Goal: Task Accomplishment & Management: Use online tool/utility

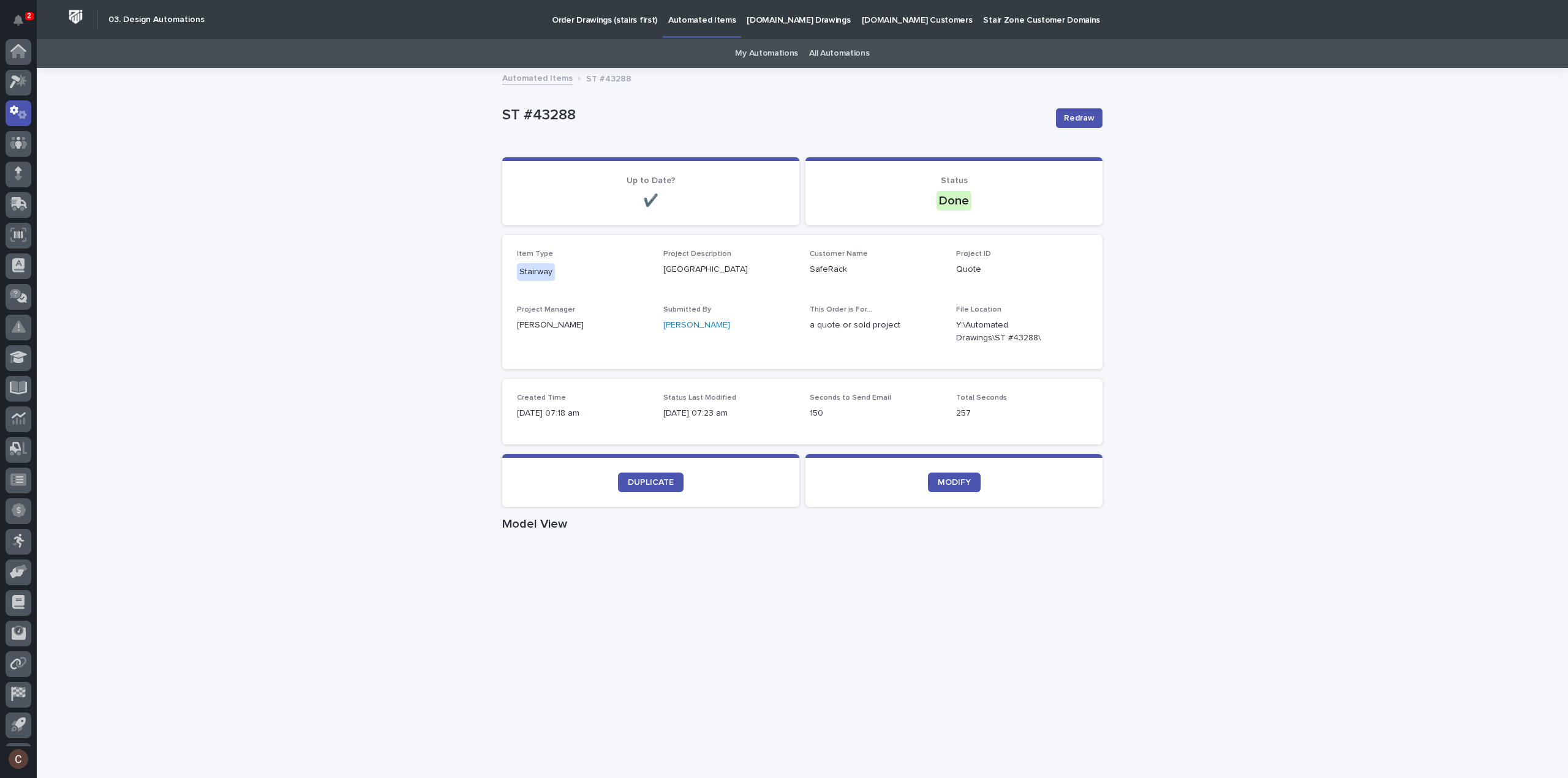
scroll to position [27, 0]
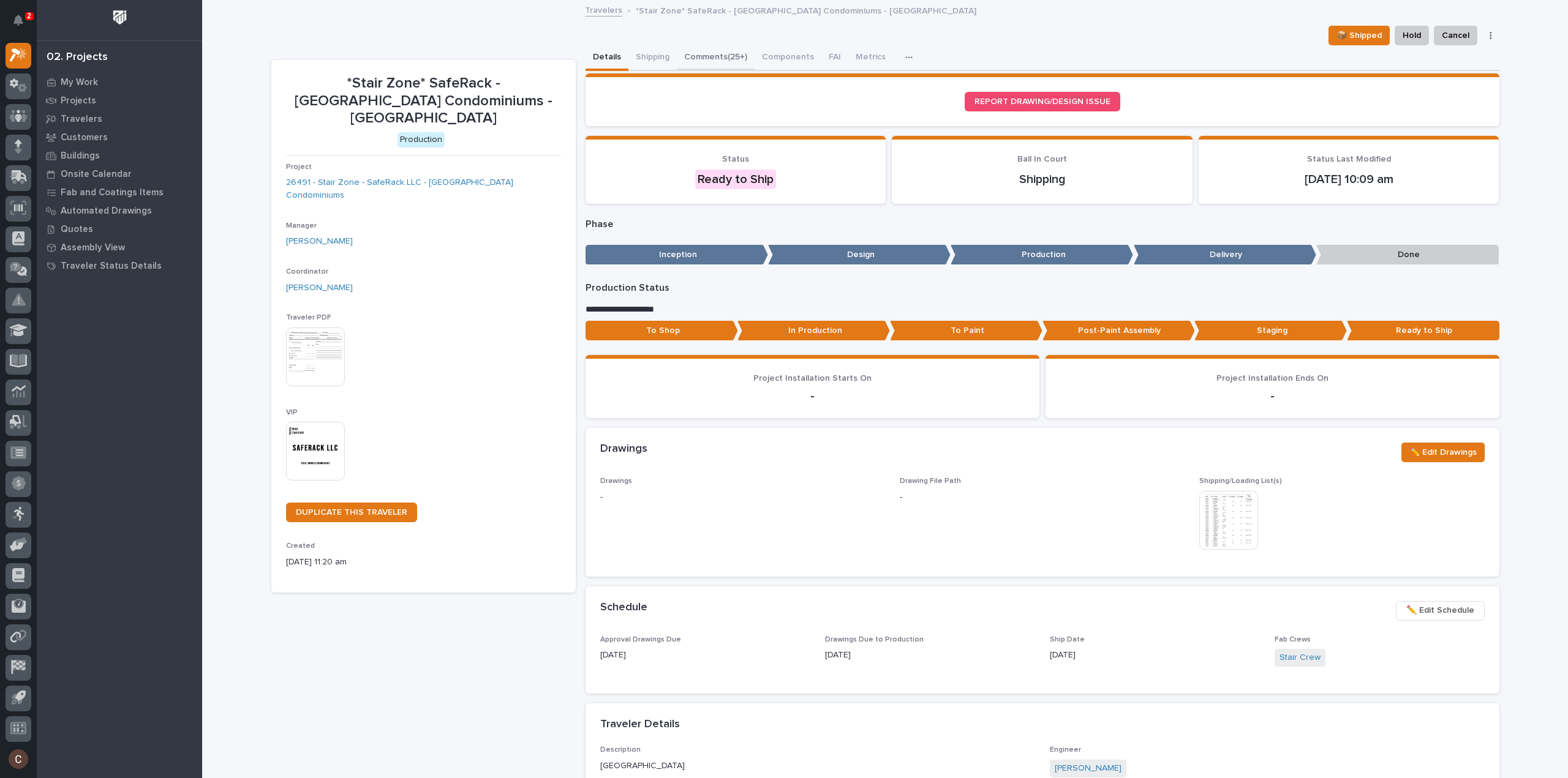
click at [691, 51] on button "Comments (25+)" at bounding box center [715, 58] width 78 height 25
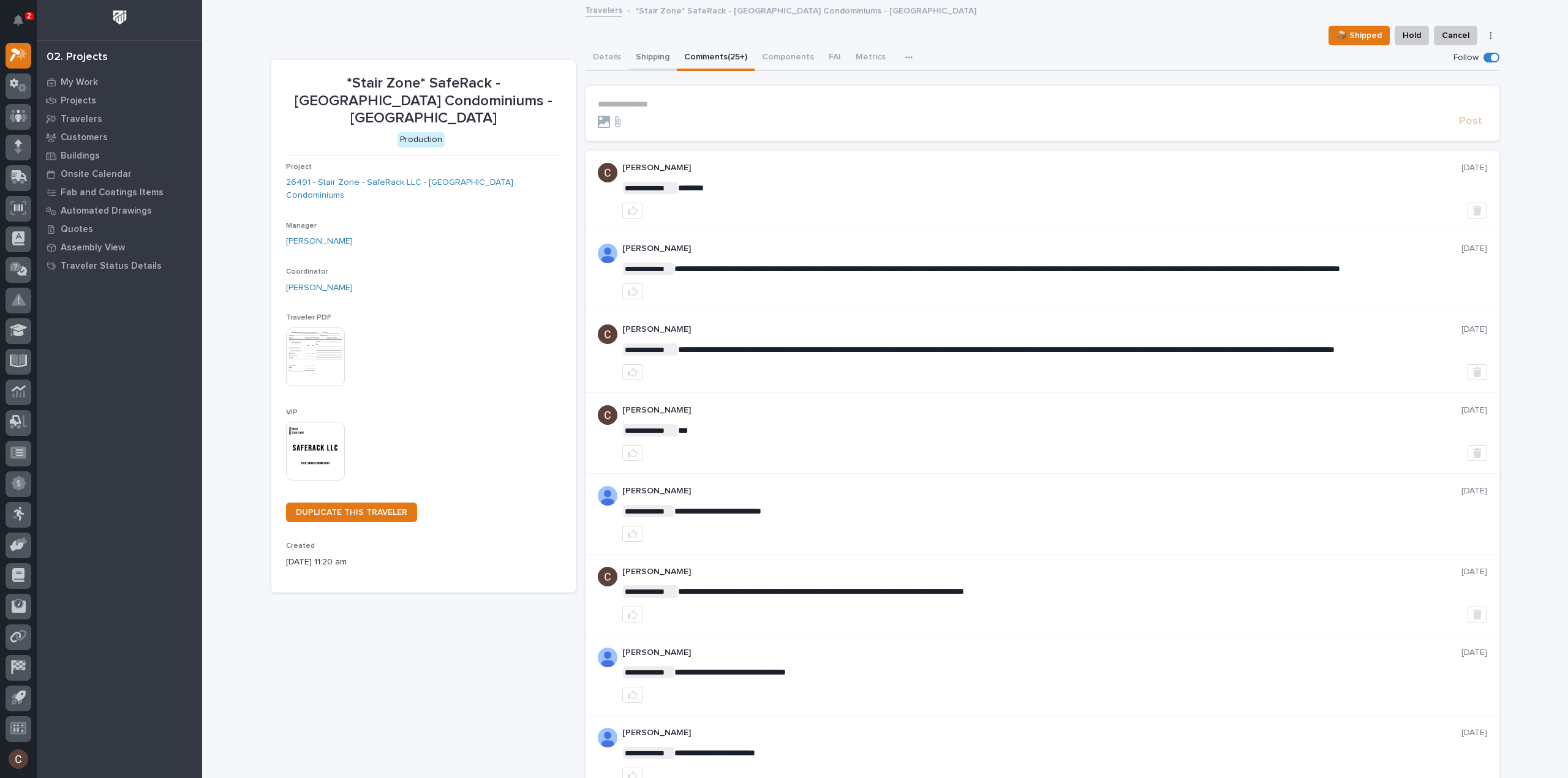
click at [643, 57] on button "Shipping" at bounding box center [652, 58] width 48 height 25
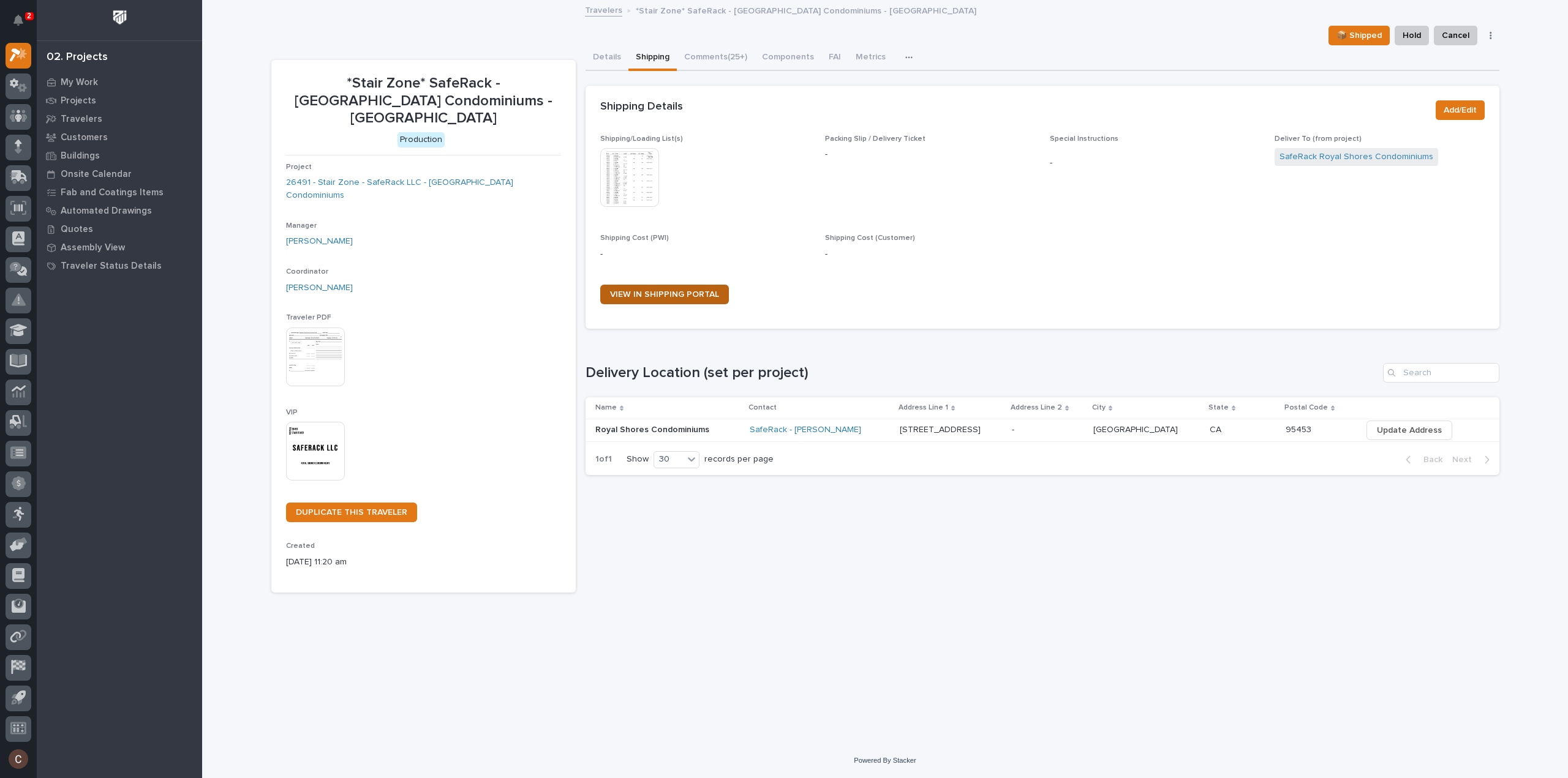
click at [668, 300] on link "VIEW IN SHIPPING PORTAL" at bounding box center [664, 295] width 128 height 20
click at [706, 62] on button "Comments (25+)" at bounding box center [715, 58] width 78 height 25
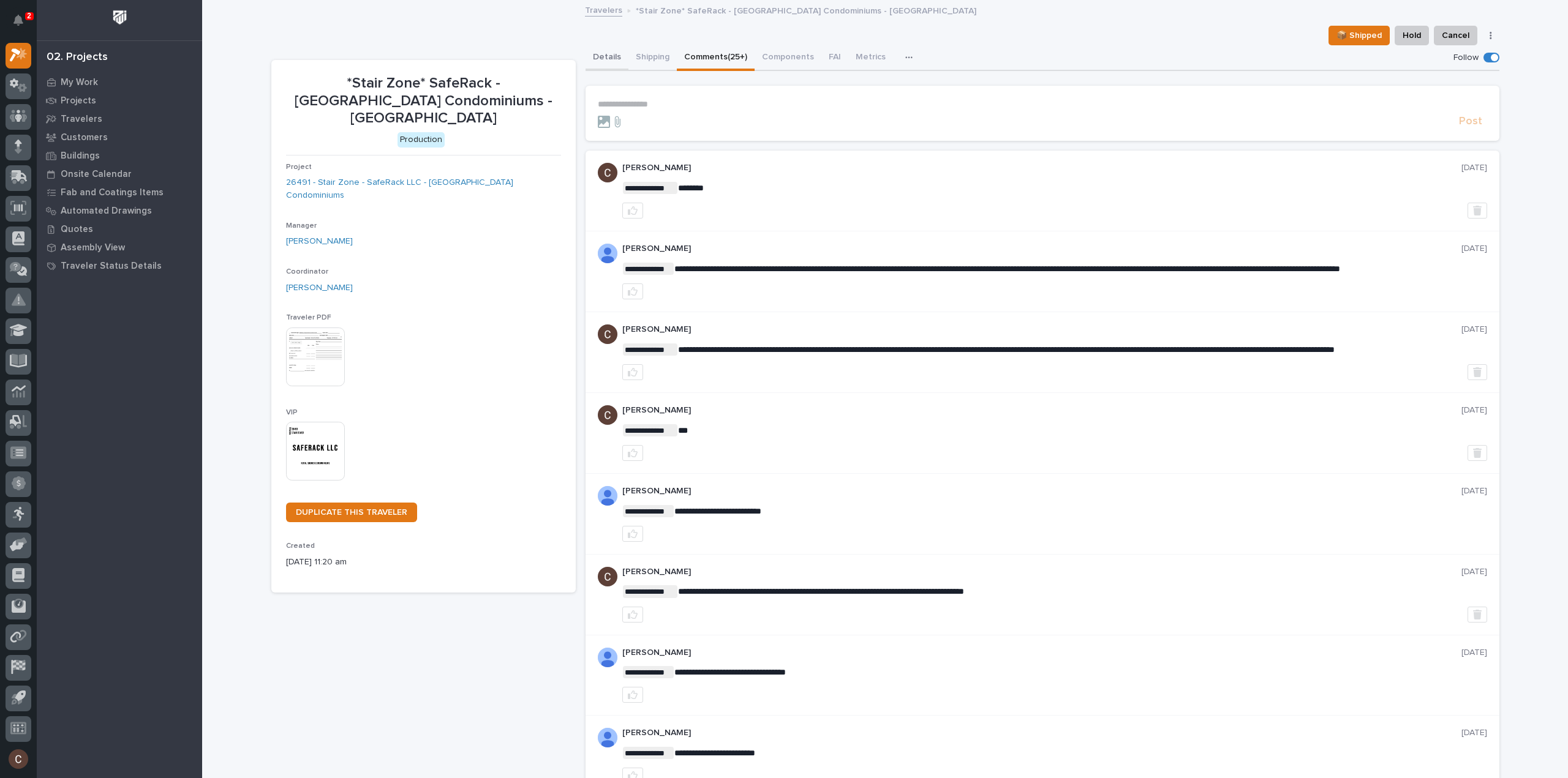
click at [594, 58] on button "Details" at bounding box center [607, 58] width 43 height 25
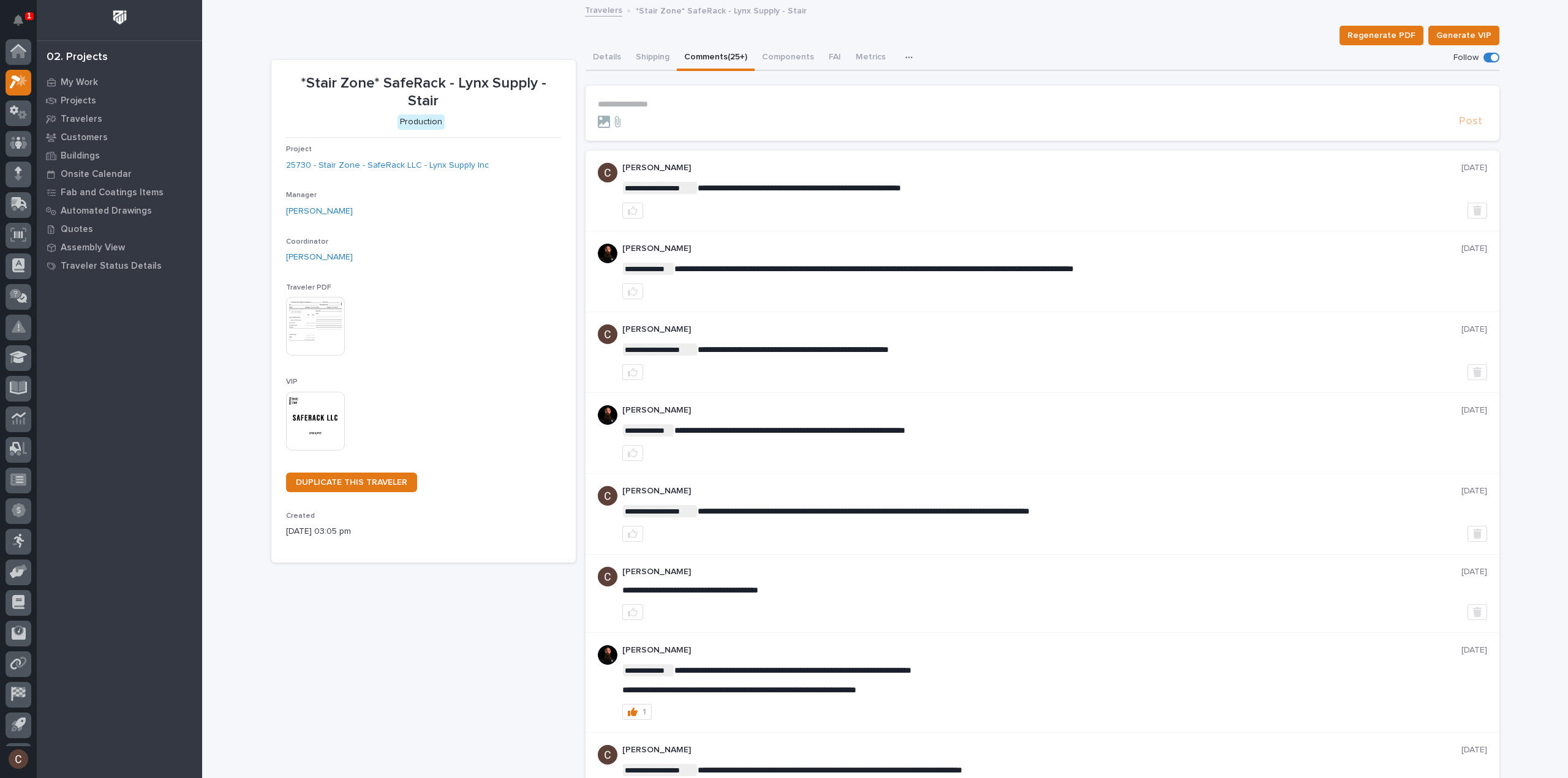
scroll to position [27, 0]
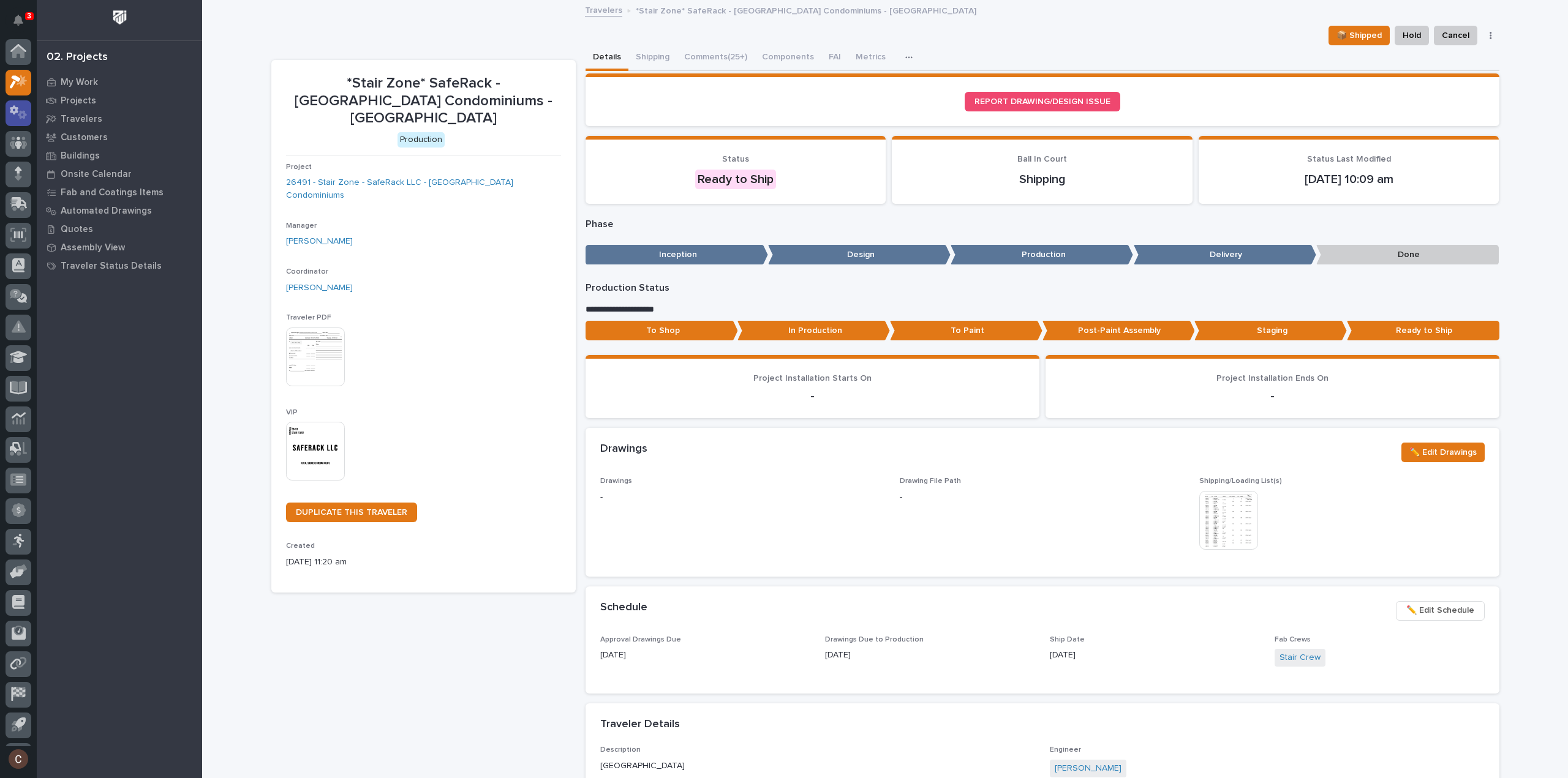
scroll to position [27, 0]
click at [25, 53] on icon at bounding box center [22, 54] width 11 height 12
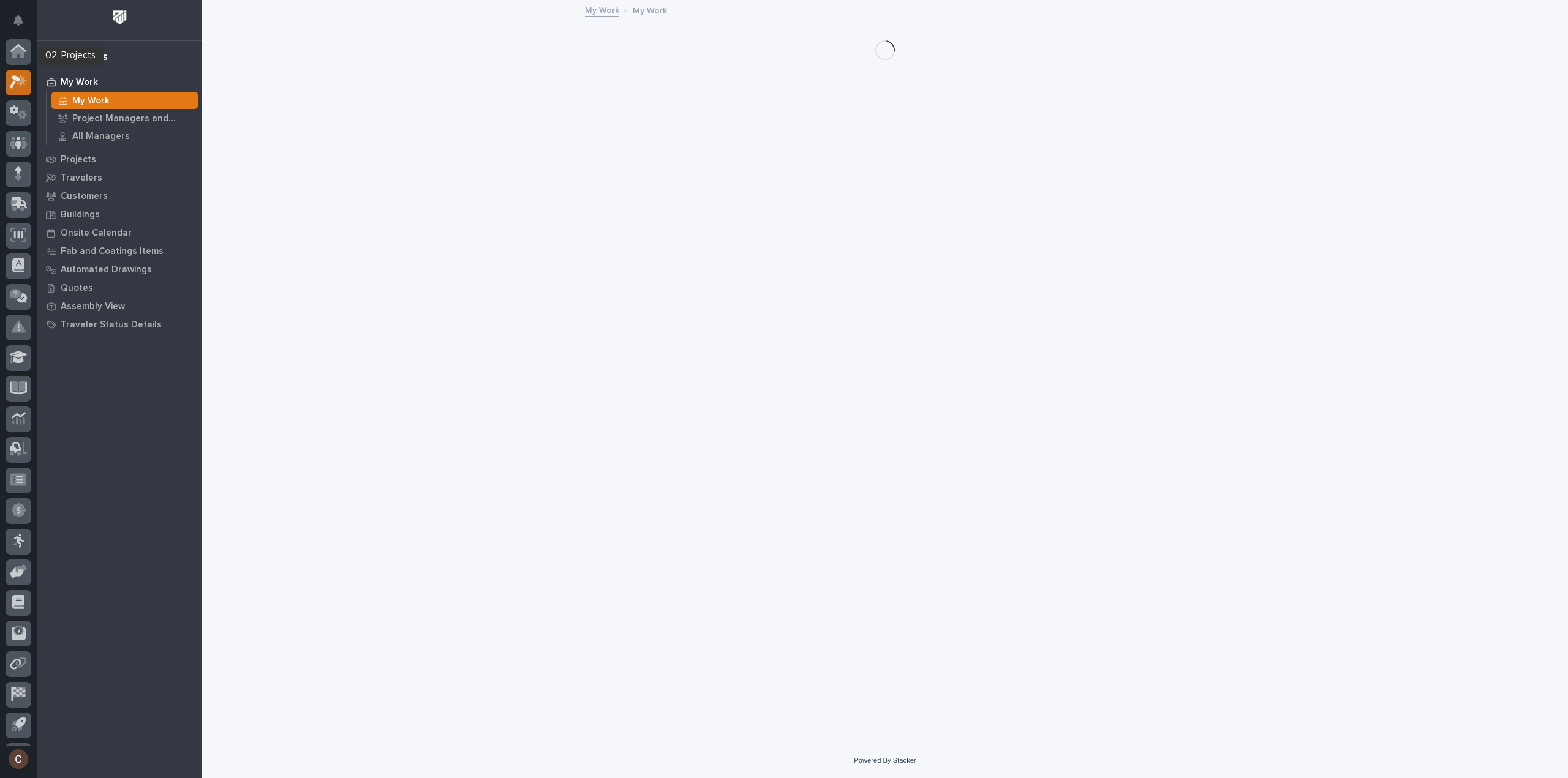
scroll to position [27, 0]
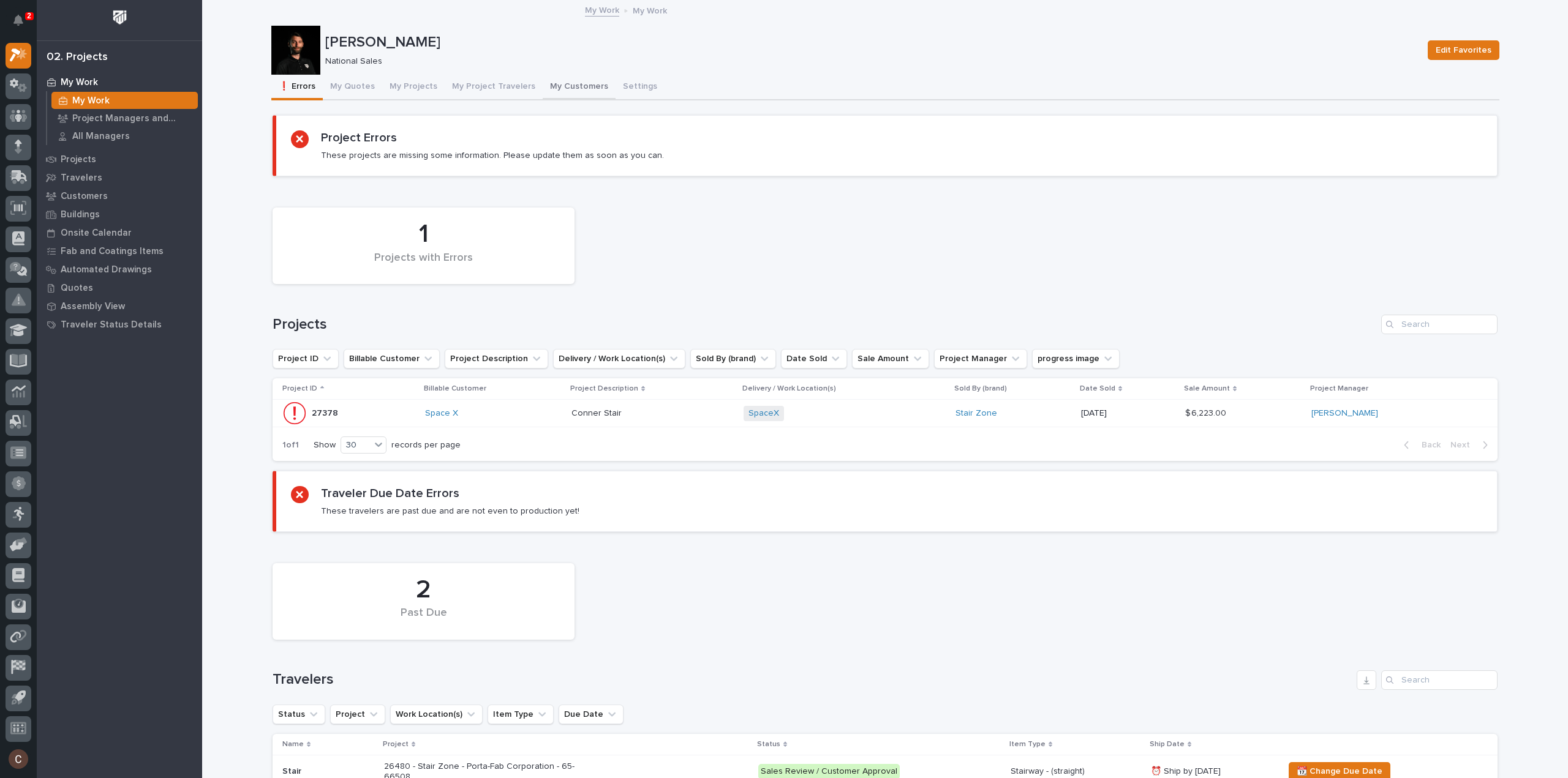
click at [553, 86] on button "My Customers" at bounding box center [578, 87] width 73 height 25
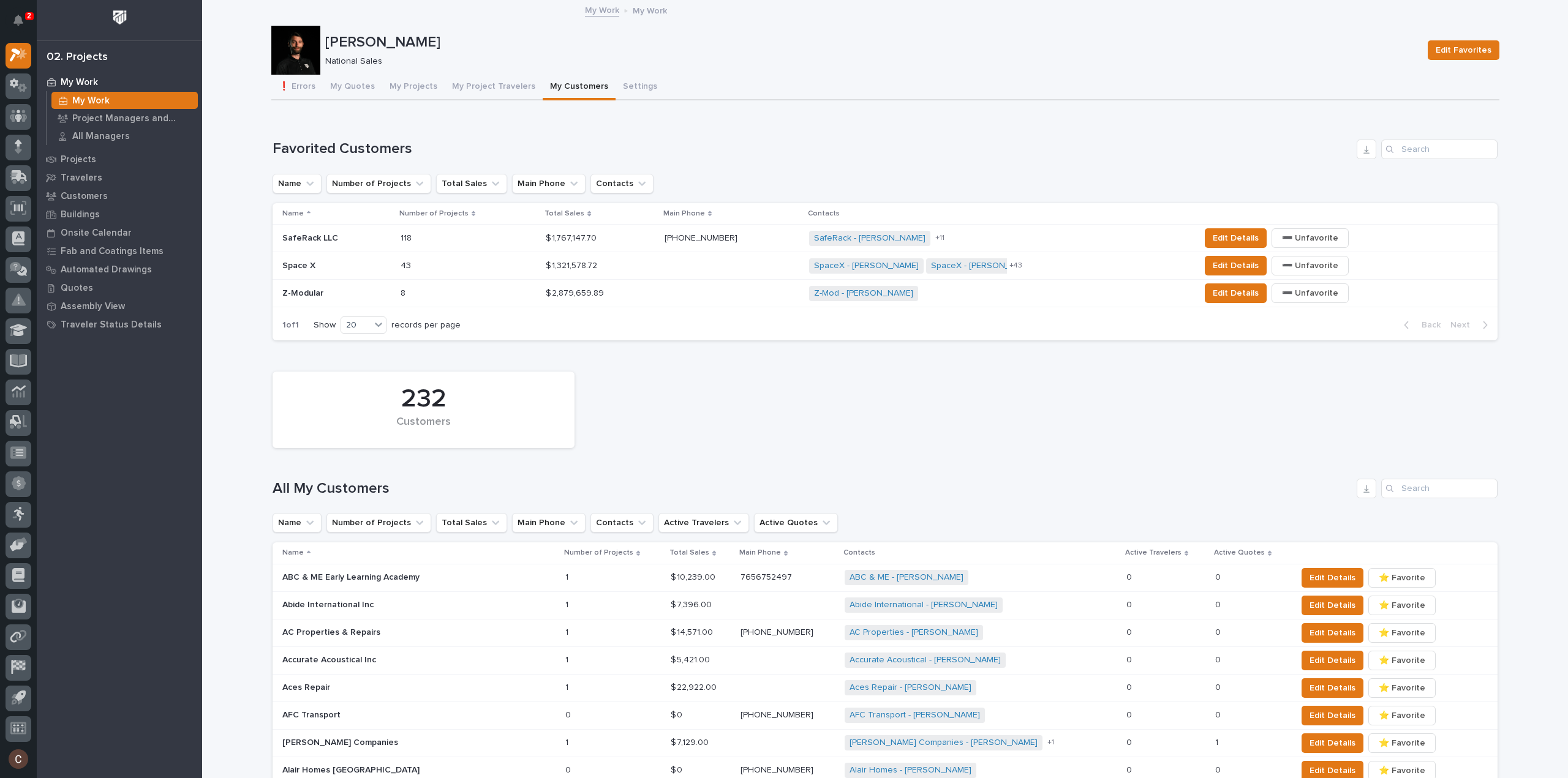
click at [349, 238] on p at bounding box center [336, 239] width 108 height 11
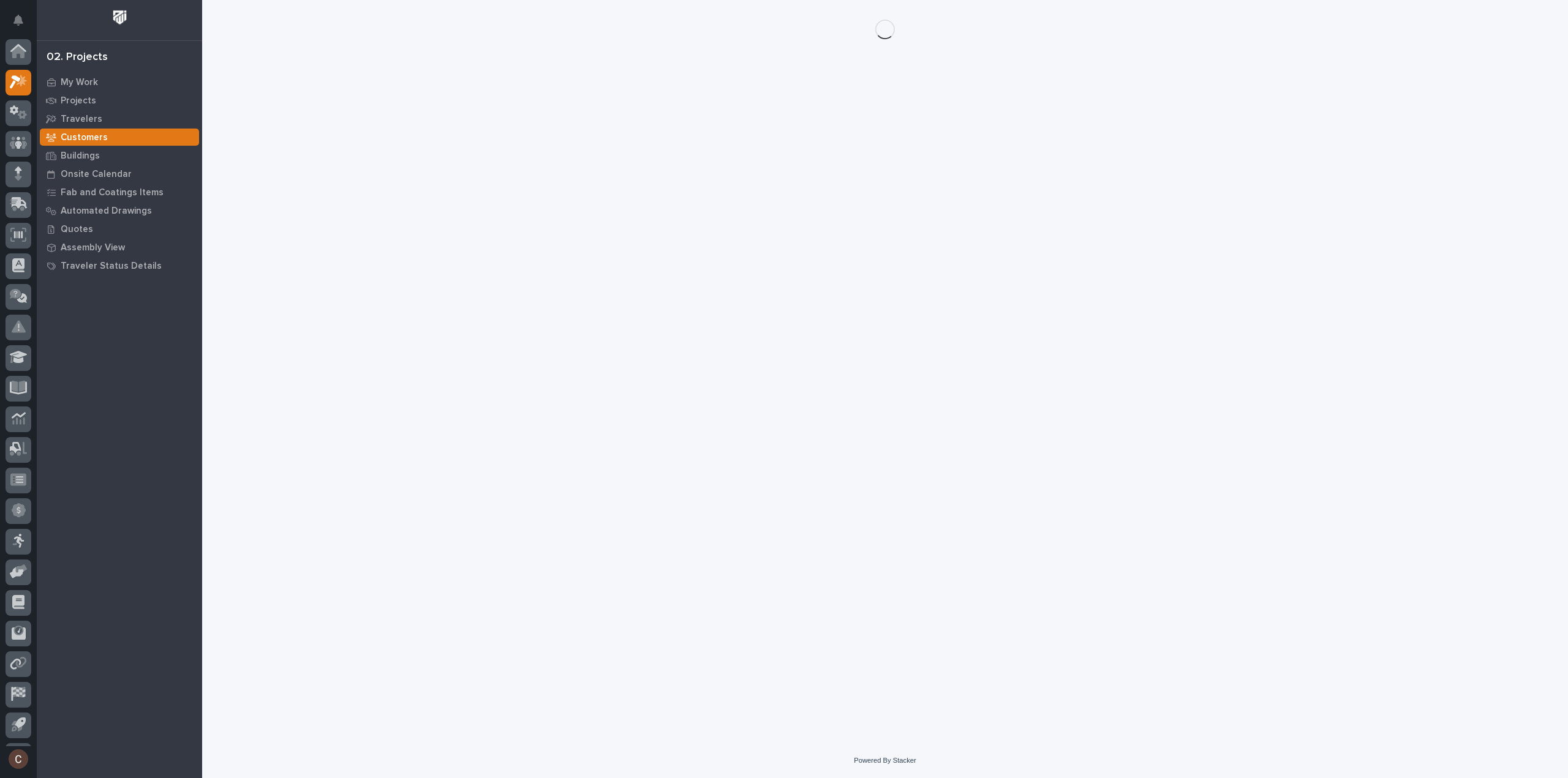
scroll to position [27, 0]
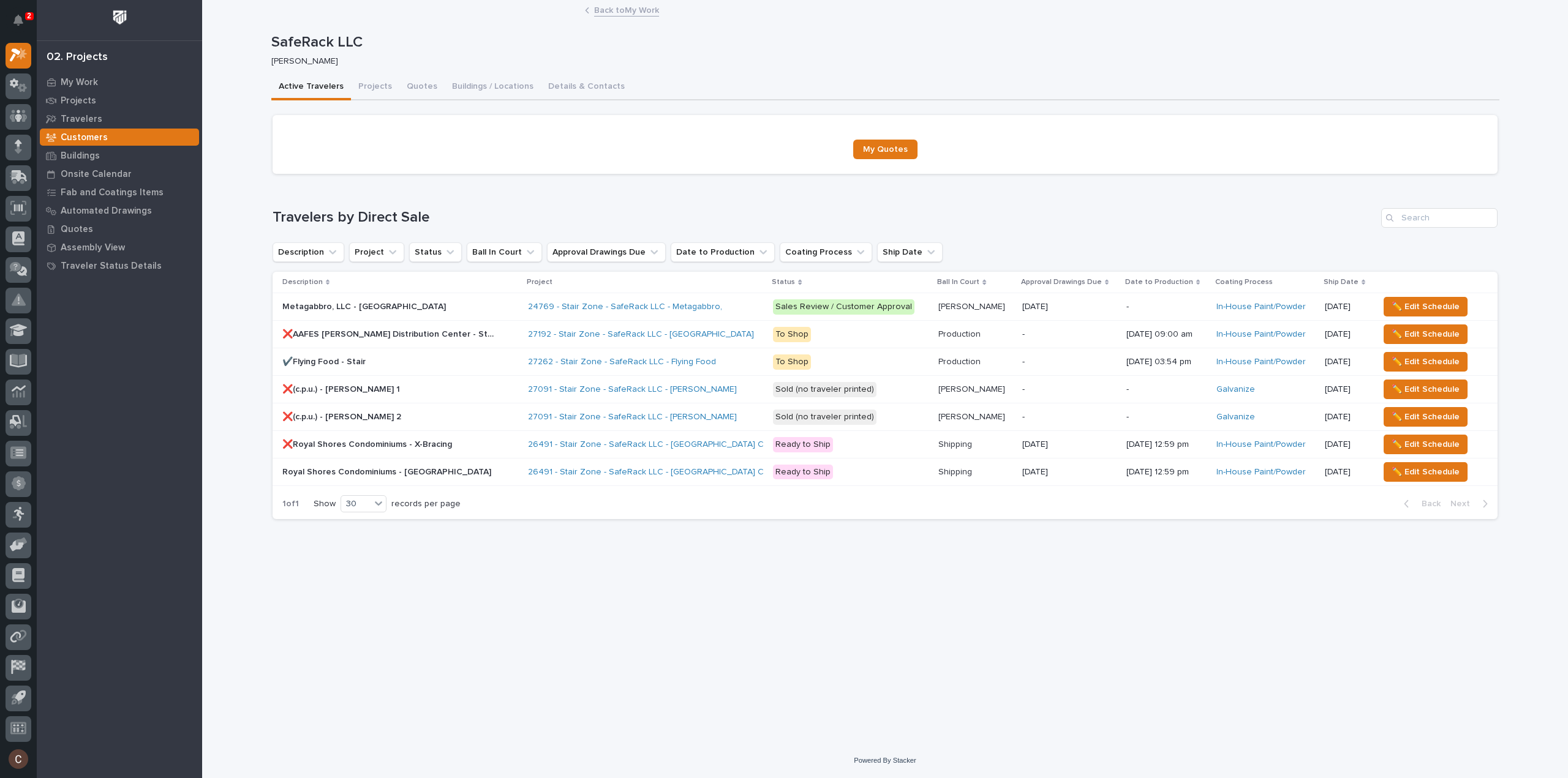
click at [698, 303] on div "24769 - Stair Zone - SafeRack LLC - Metagabbro," at bounding box center [635, 307] width 214 height 11
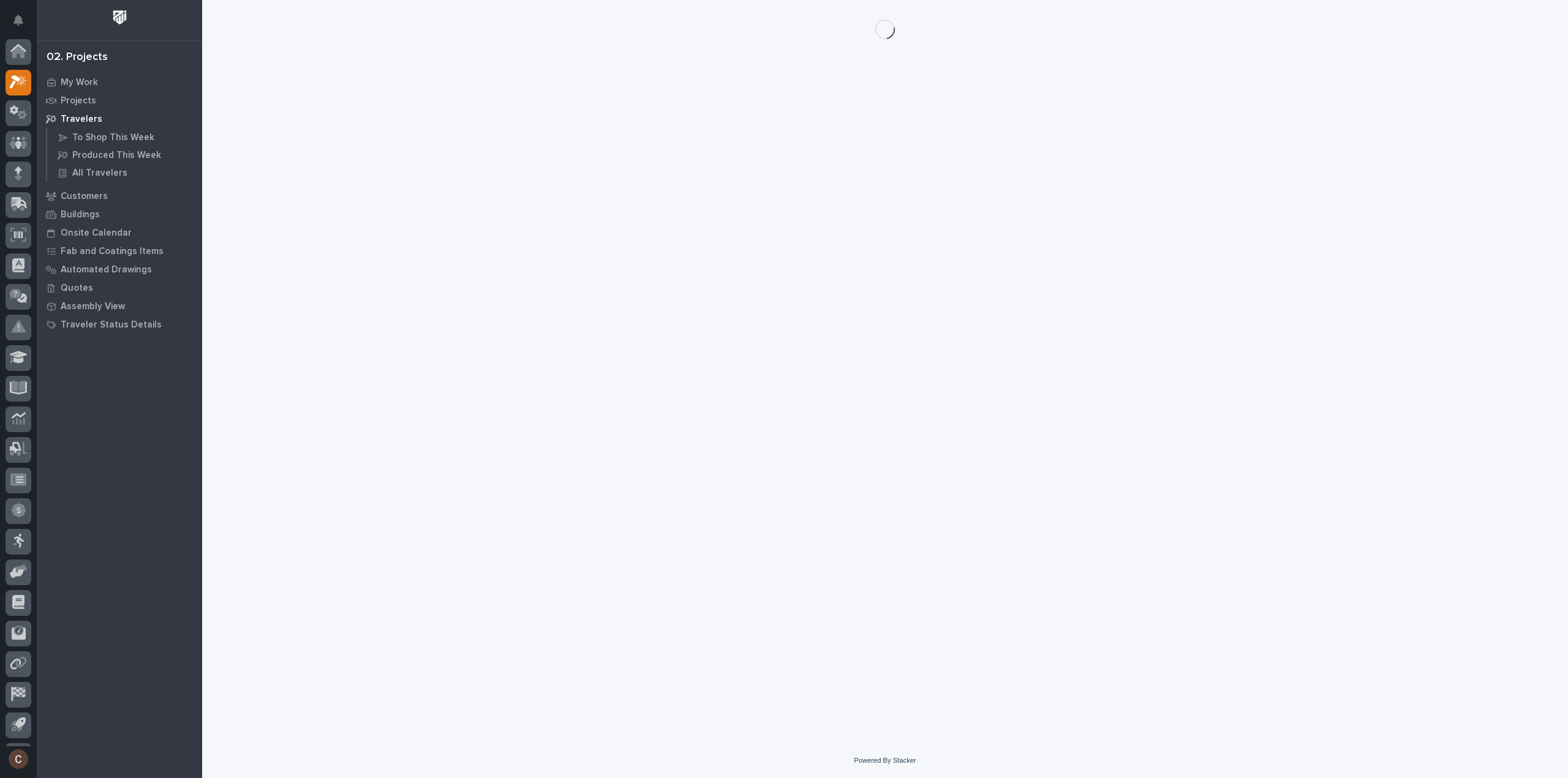
scroll to position [27, 0]
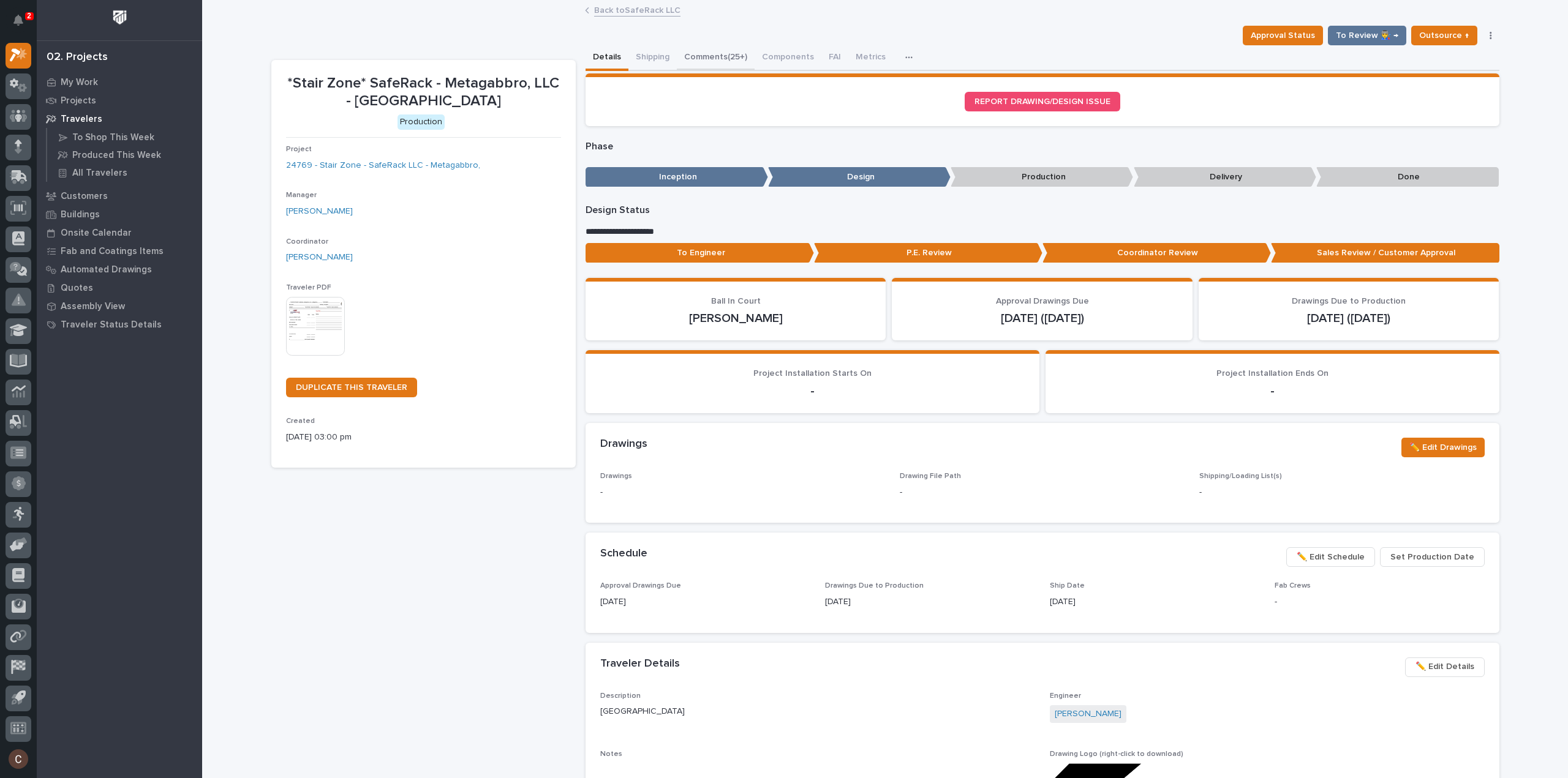
click at [723, 61] on button "Comments (25+)" at bounding box center [715, 58] width 78 height 25
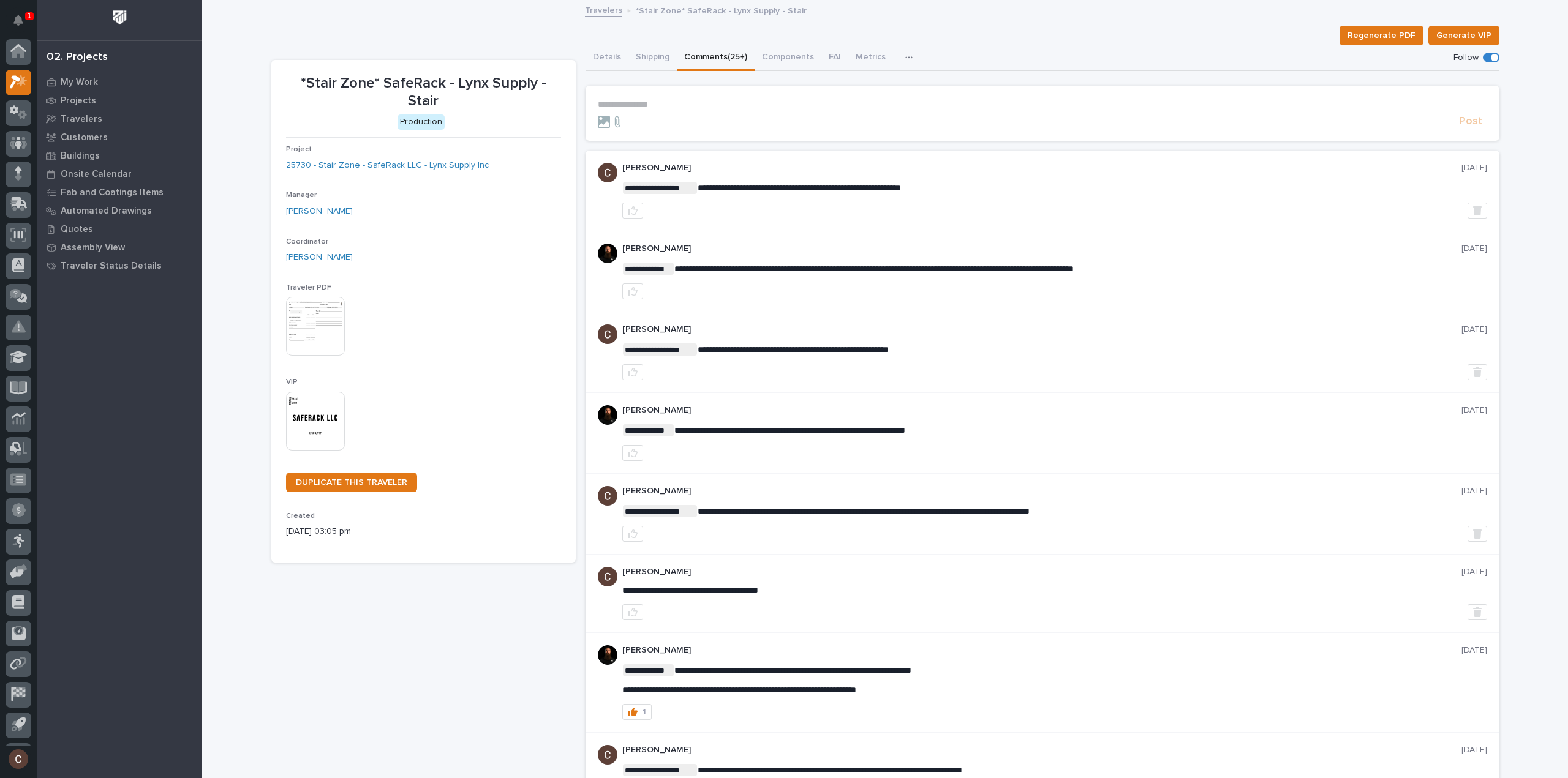
scroll to position [27, 0]
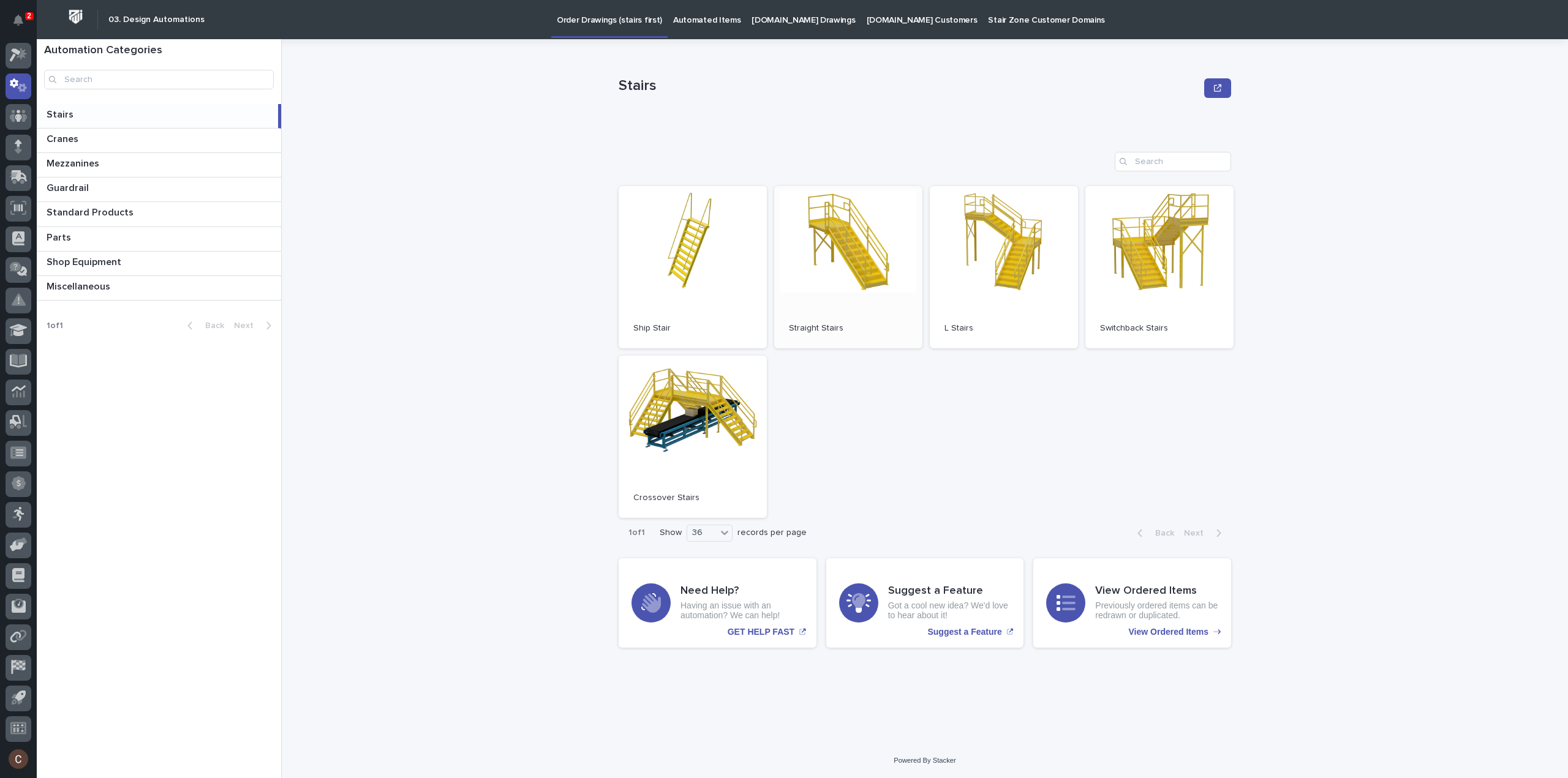
click at [834, 233] on link "Open" at bounding box center [848, 267] width 148 height 162
click at [702, 22] on p "Automated Items" at bounding box center [707, 12] width 68 height 25
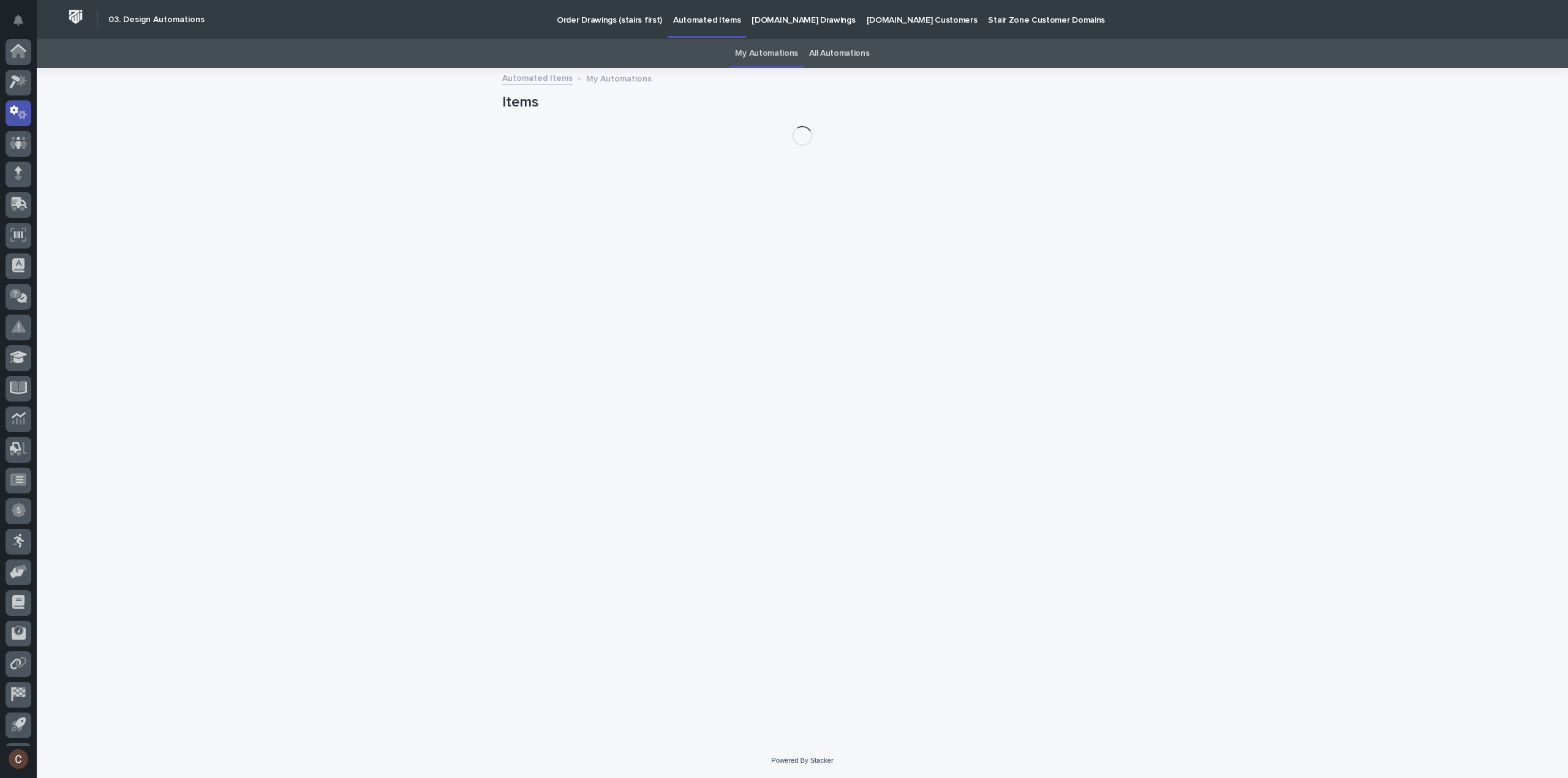
scroll to position [27, 0]
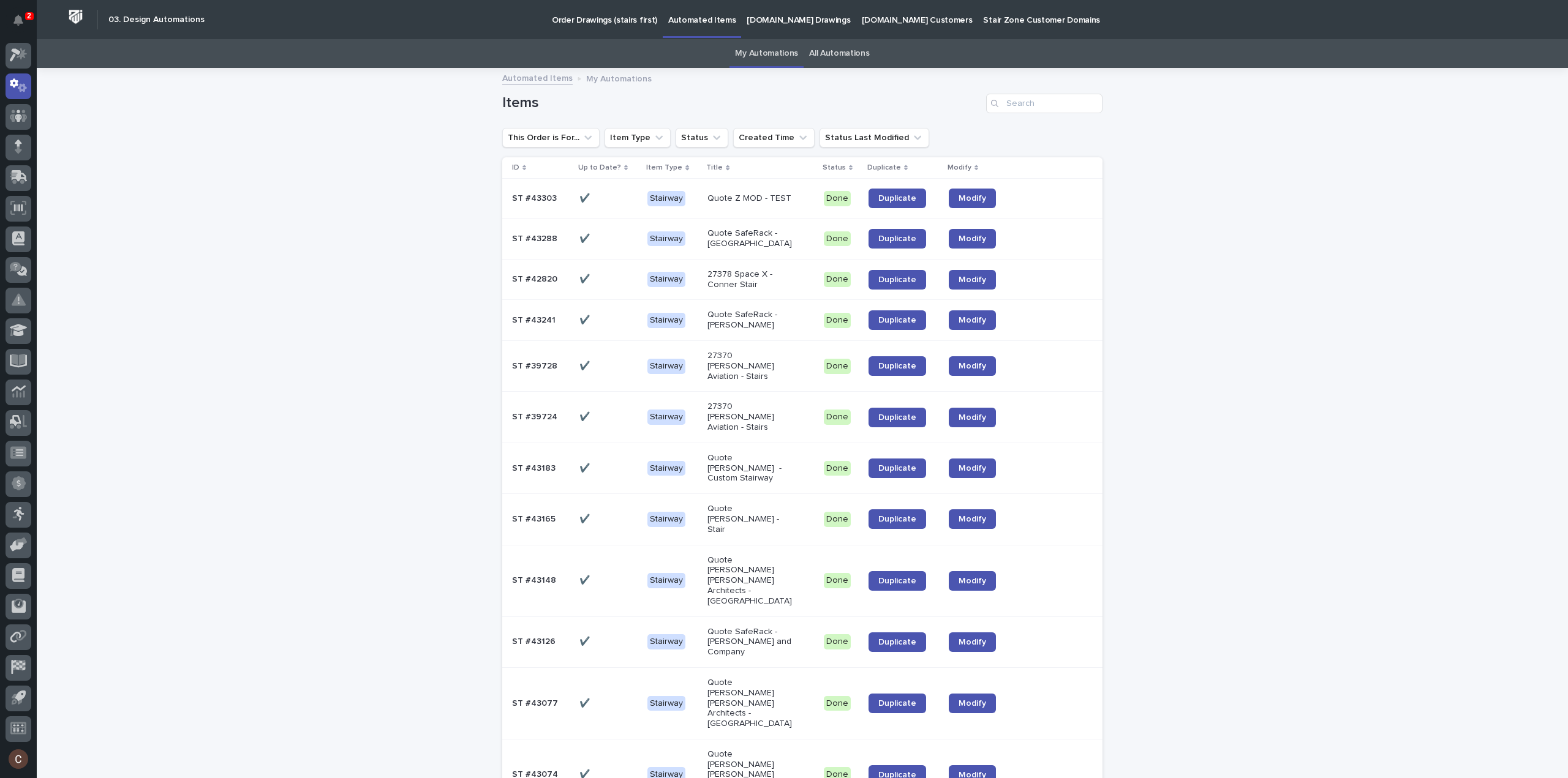
click at [828, 48] on link "All Automations" at bounding box center [839, 53] width 60 height 28
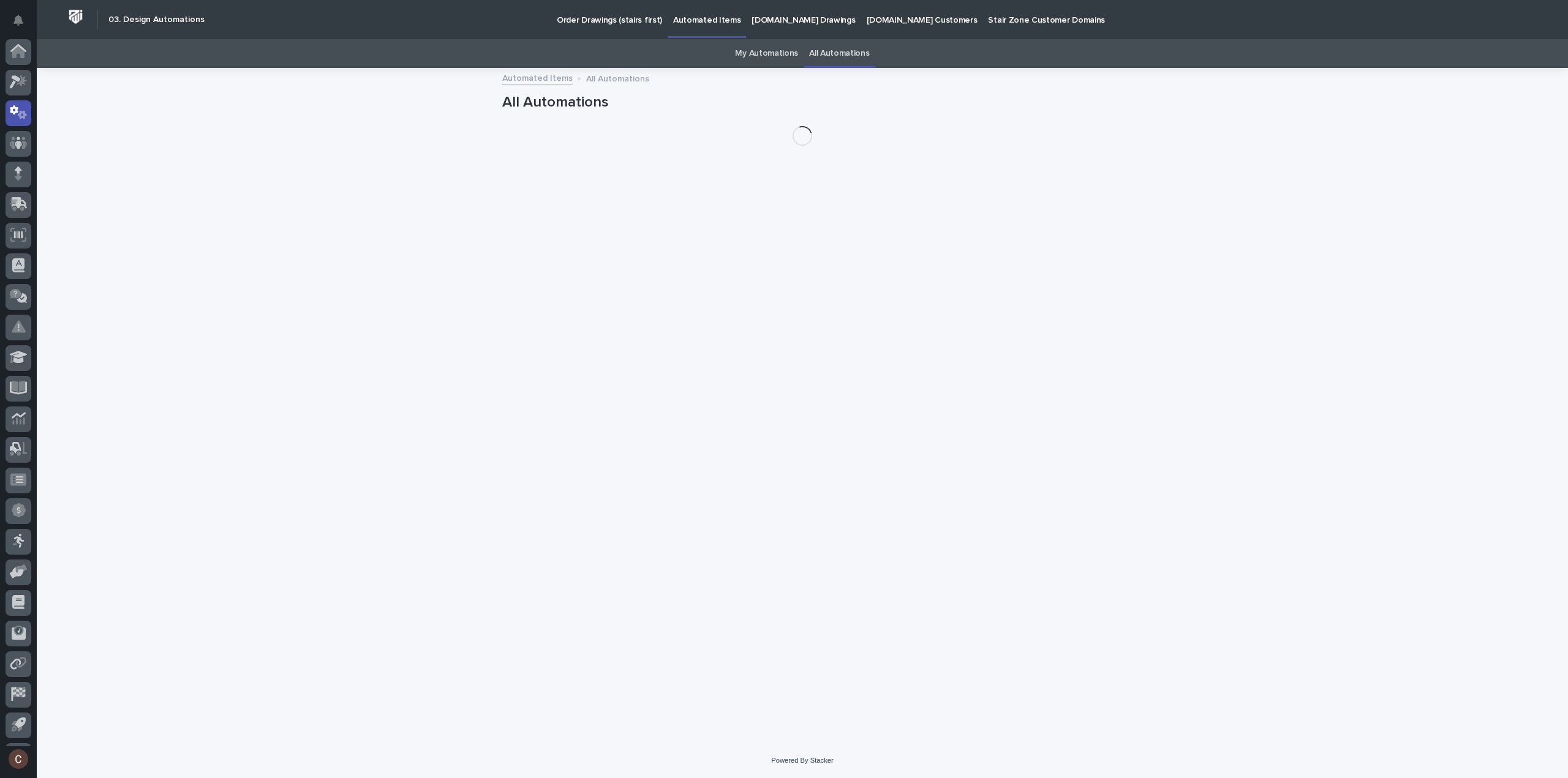
scroll to position [27, 0]
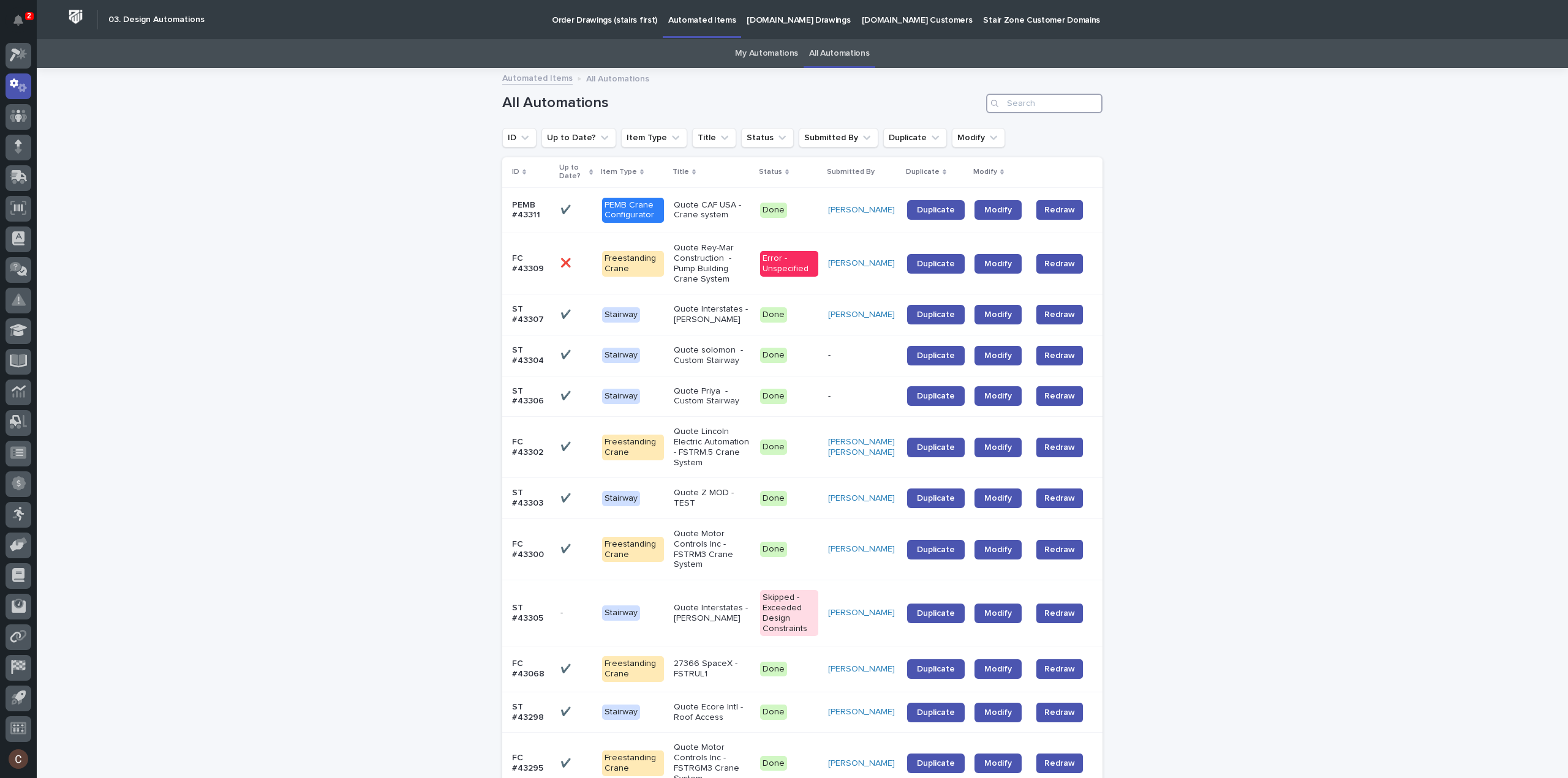
click at [1050, 107] on input "Search" at bounding box center [1044, 104] width 116 height 20
type input "33835"
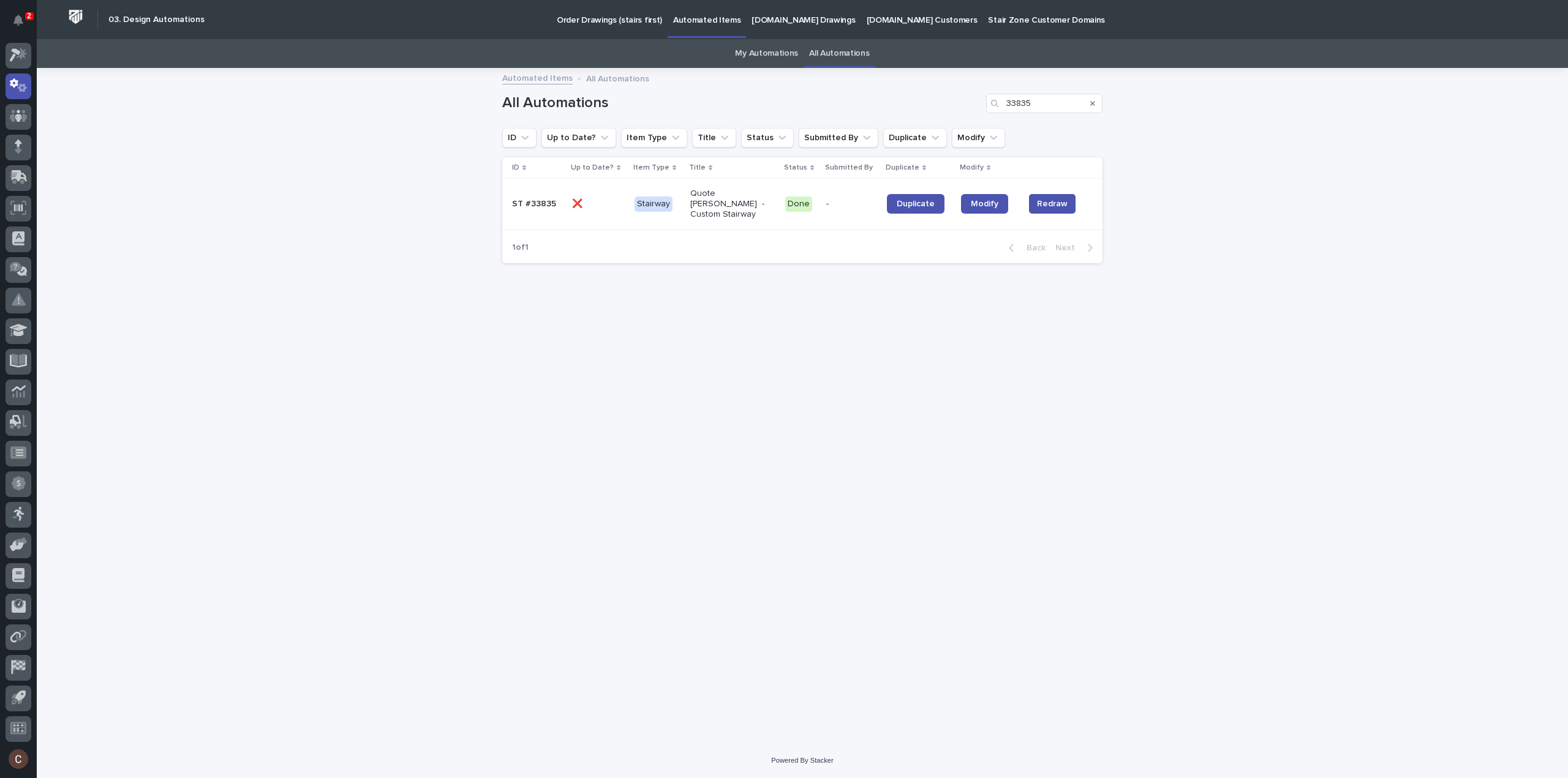
click at [853, 201] on p "-" at bounding box center [852, 204] width 51 height 11
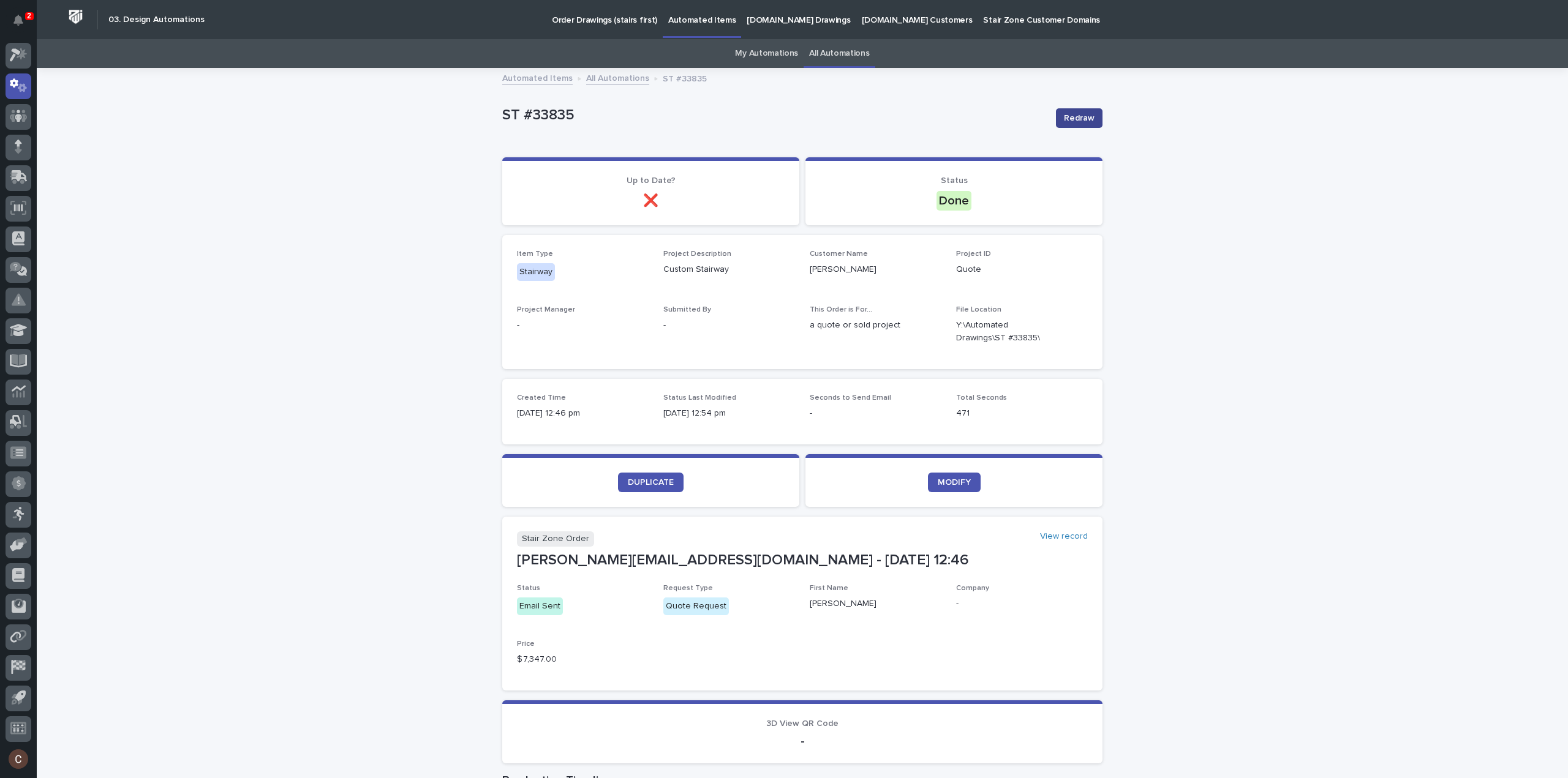
click at [1073, 116] on span "Redraw" at bounding box center [1079, 118] width 31 height 12
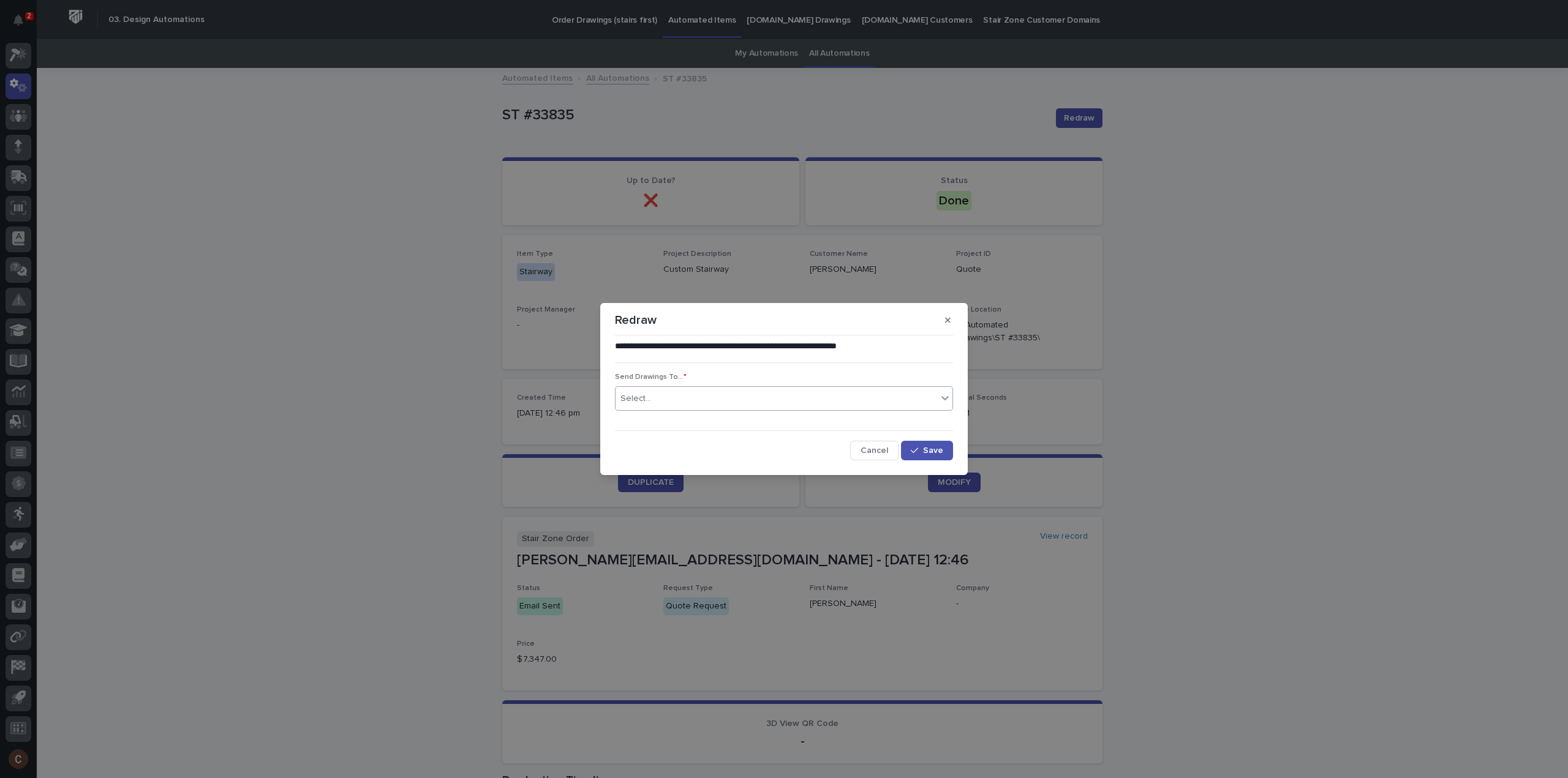
click at [652, 394] on input "text" at bounding box center [653, 399] width 2 height 11
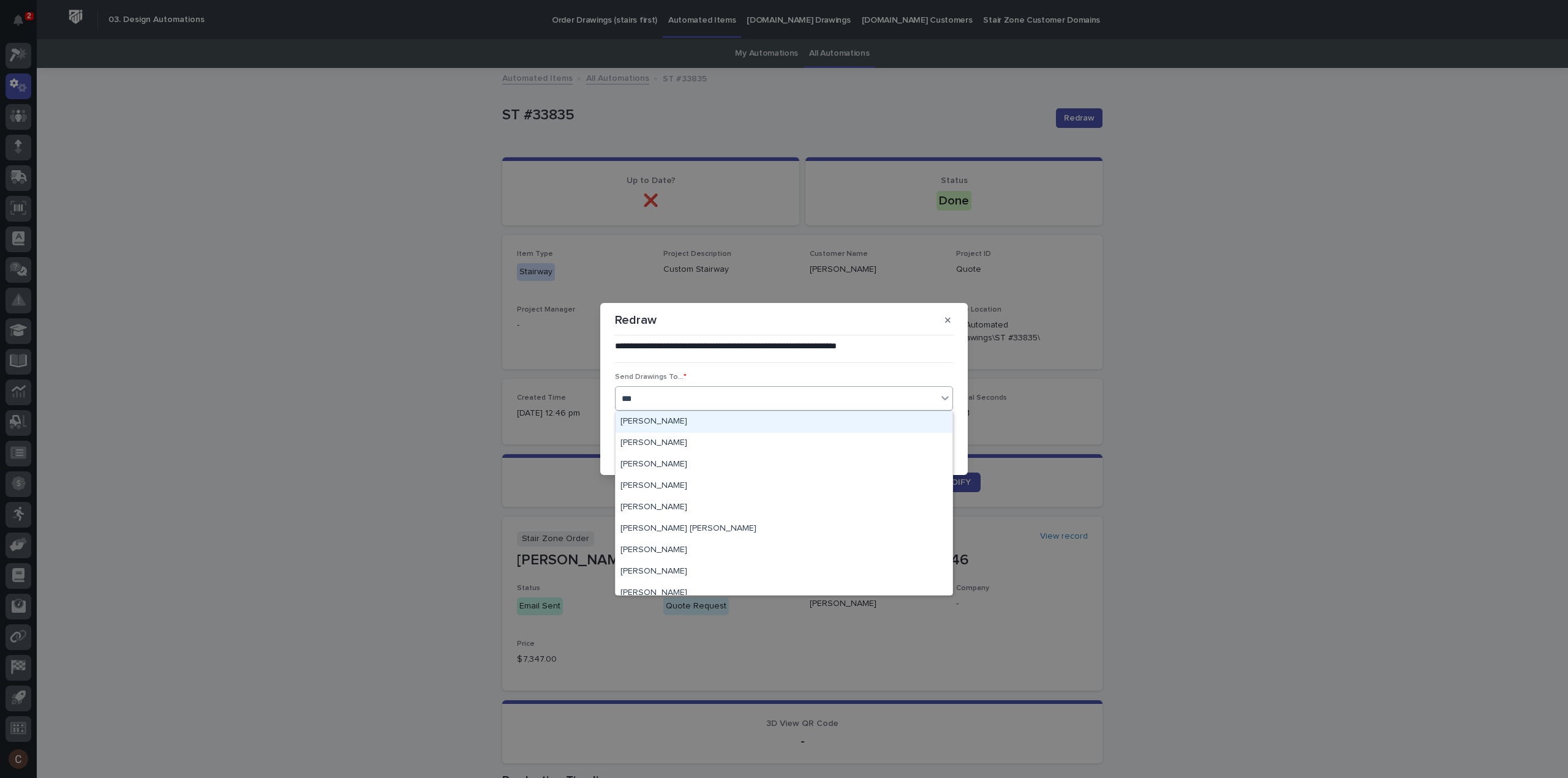
type input "****"
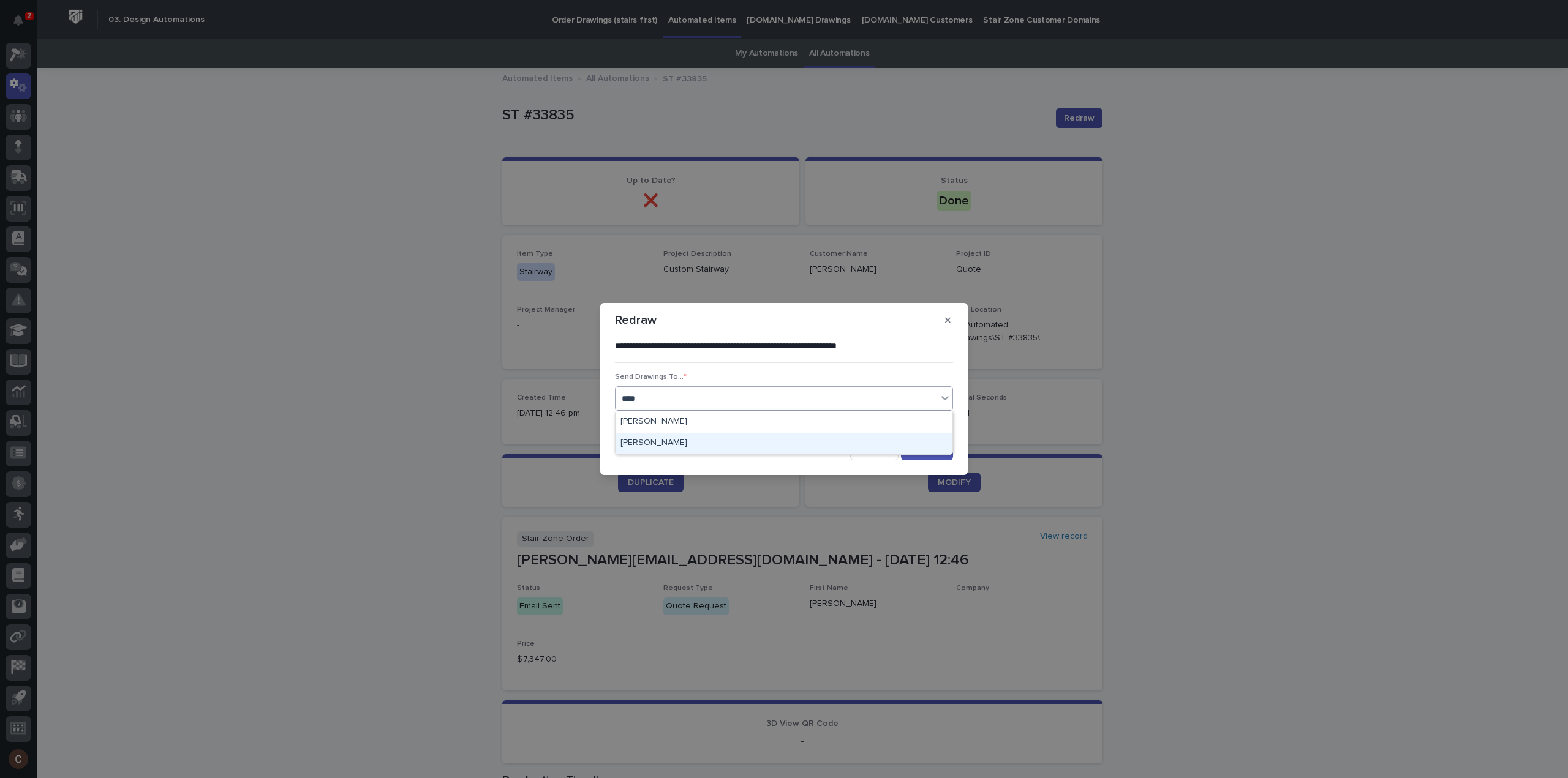
click at [669, 442] on div "[PERSON_NAME]" at bounding box center [784, 444] width 337 height 22
click at [913, 448] on icon "button" at bounding box center [915, 450] width 8 height 8
